Goal: Information Seeking & Learning: Learn about a topic

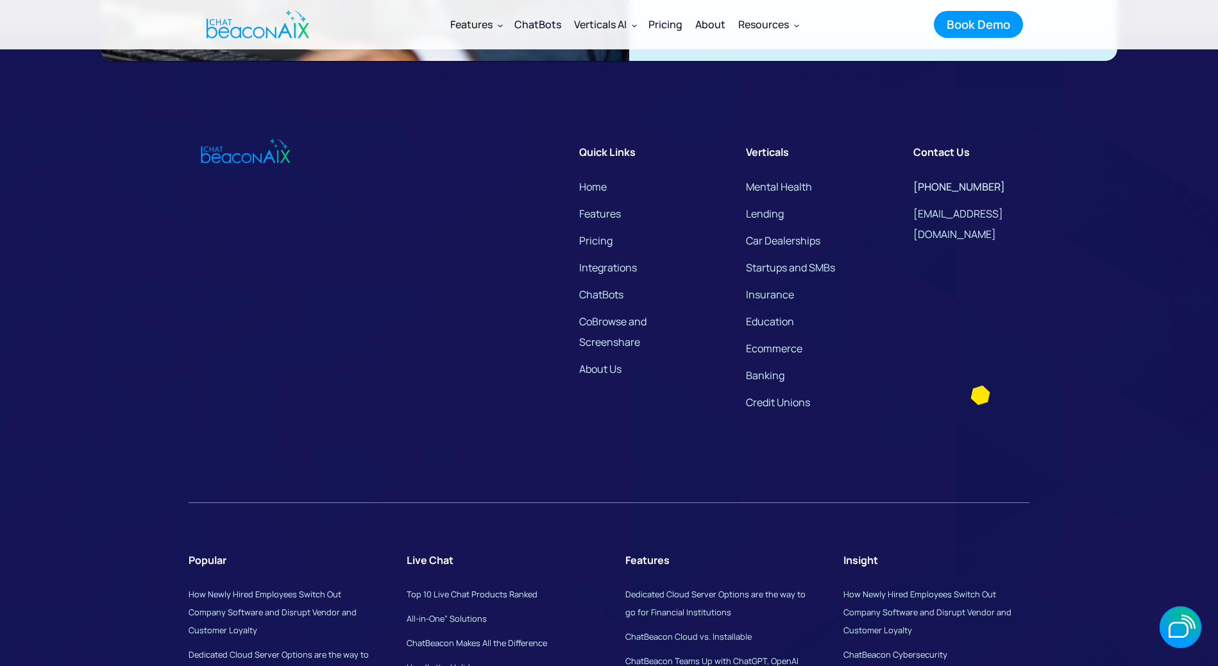
scroll to position [8101, 0]
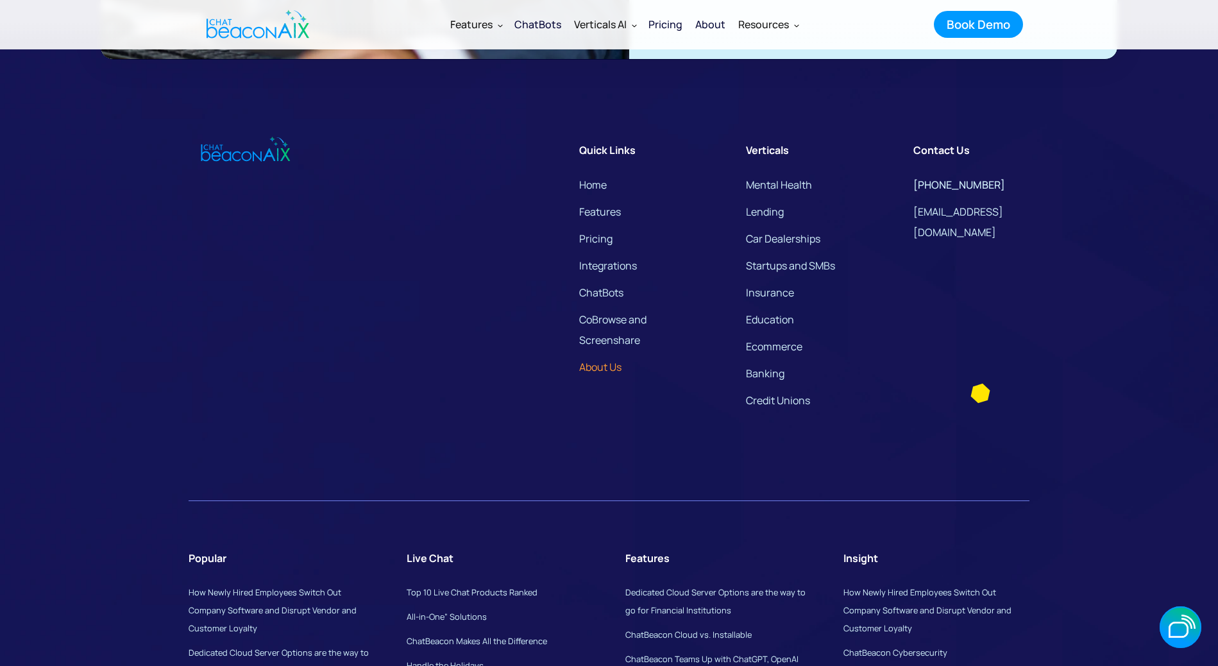
click at [609, 377] on link "About Us" at bounding box center [600, 367] width 42 height 21
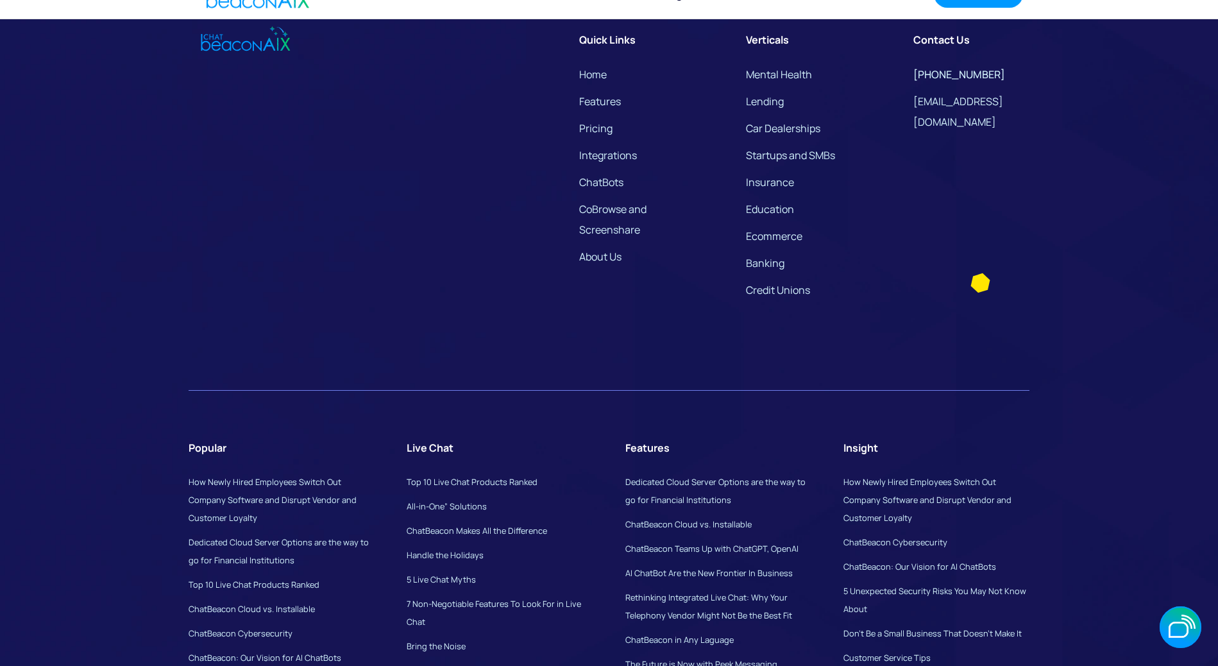
scroll to position [3568, 0]
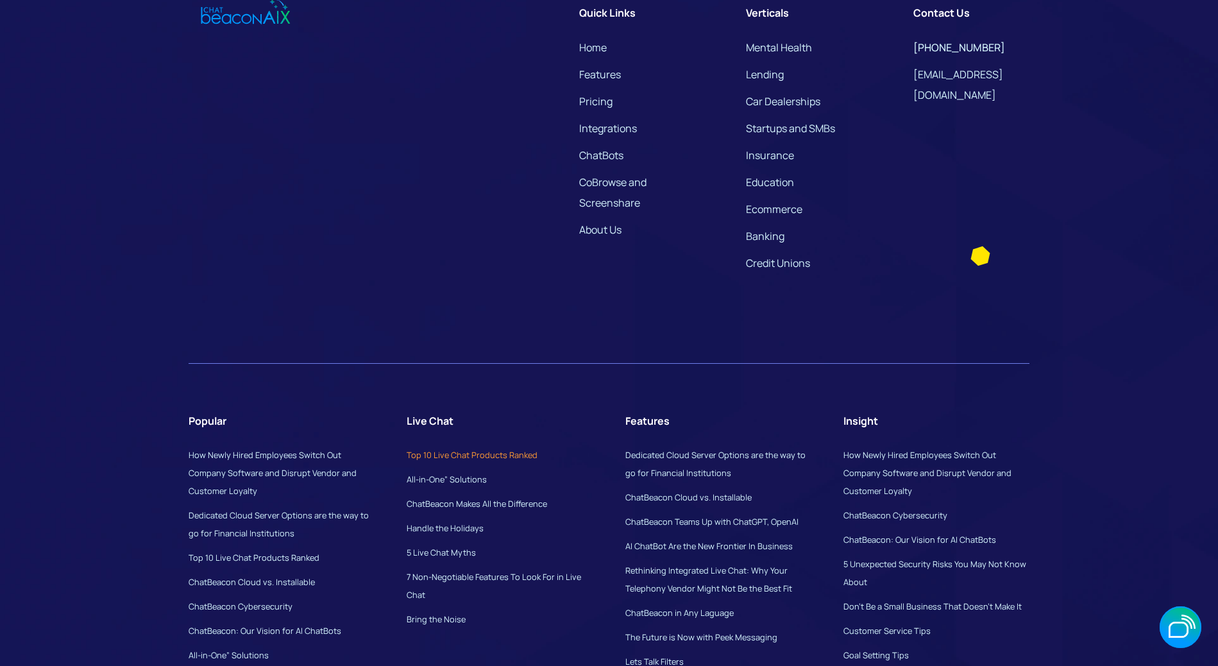
click at [480, 461] on link "Top 10 Live Chat Products Ranked" at bounding box center [472, 455] width 131 height 12
